Goal: Find specific page/section: Find specific page/section

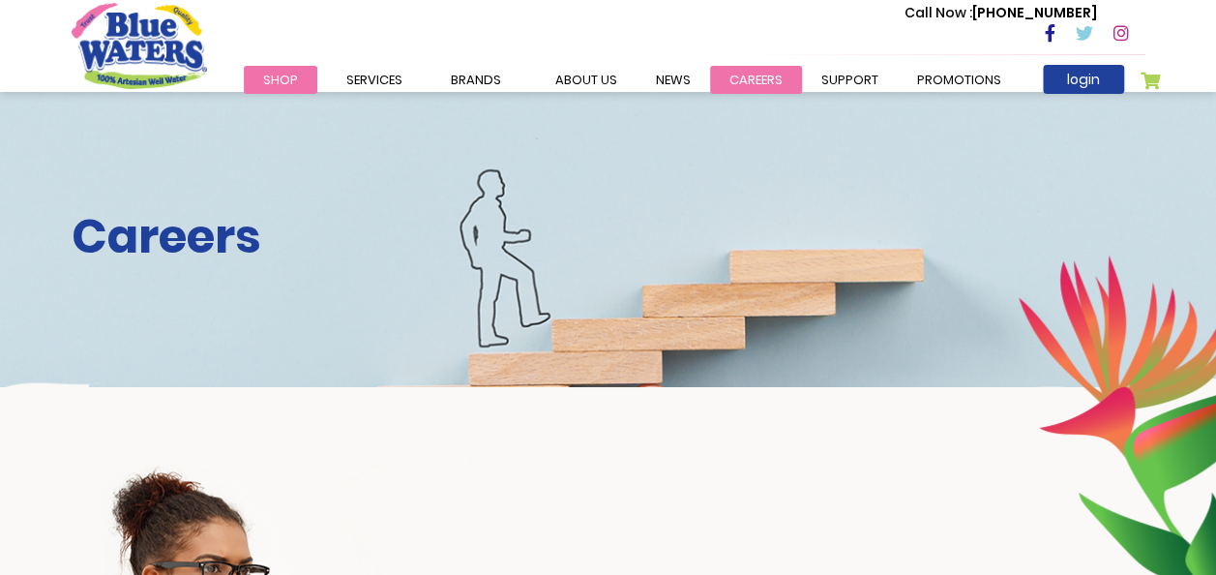
click at [763, 80] on link "careers" at bounding box center [756, 80] width 92 height 28
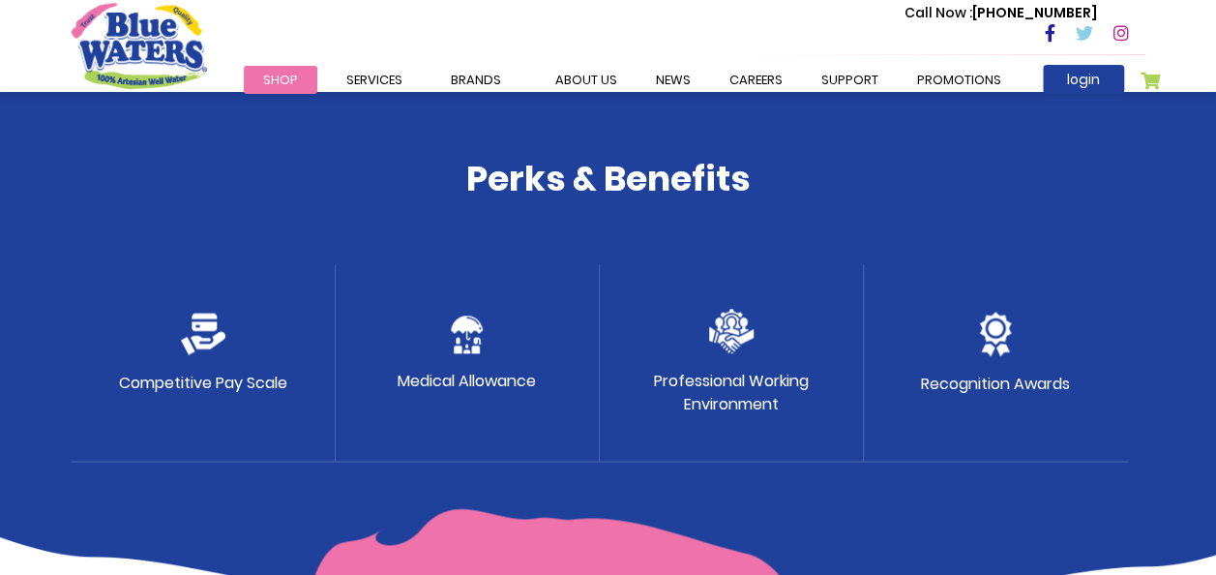
scroll to position [995, 0]
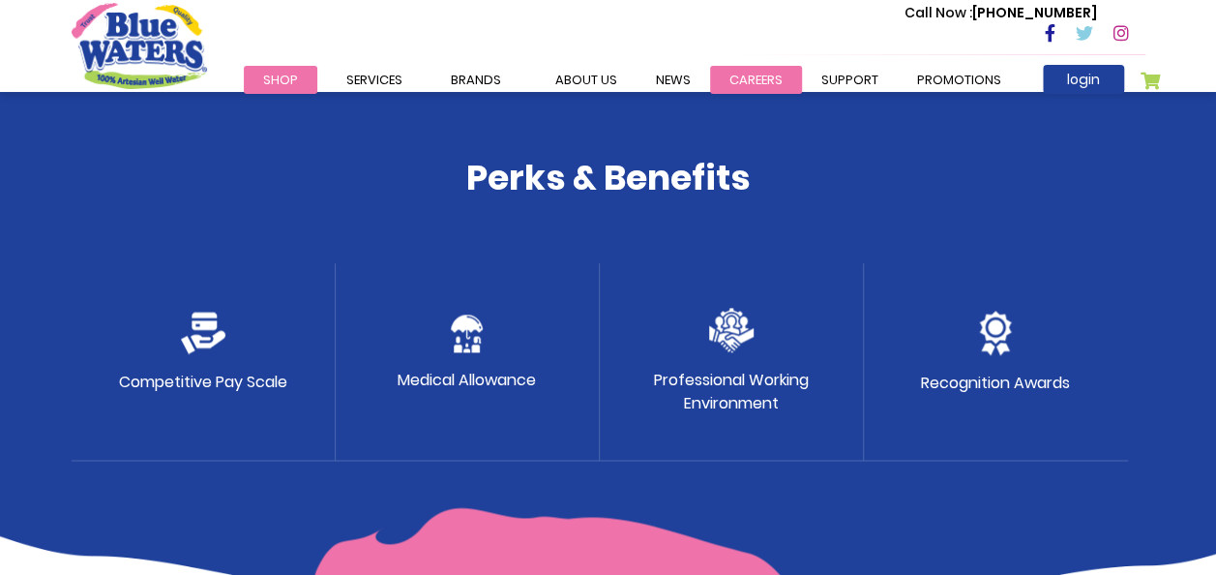
click at [735, 75] on link "careers" at bounding box center [756, 80] width 92 height 28
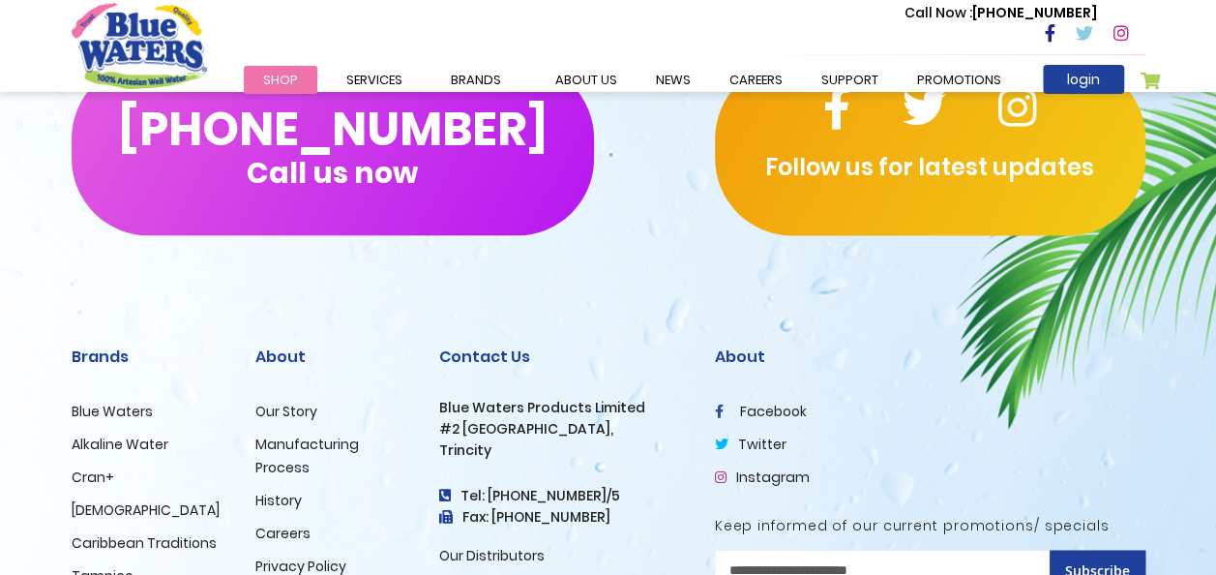
scroll to position [1894, 0]
